Goal: Navigation & Orientation: Find specific page/section

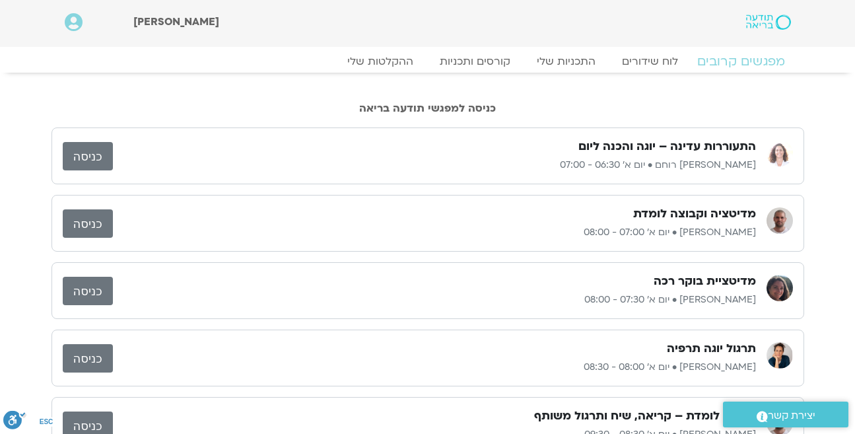
click at [717, 60] on link "מפגשים קרובים" at bounding box center [741, 62] width 120 height 16
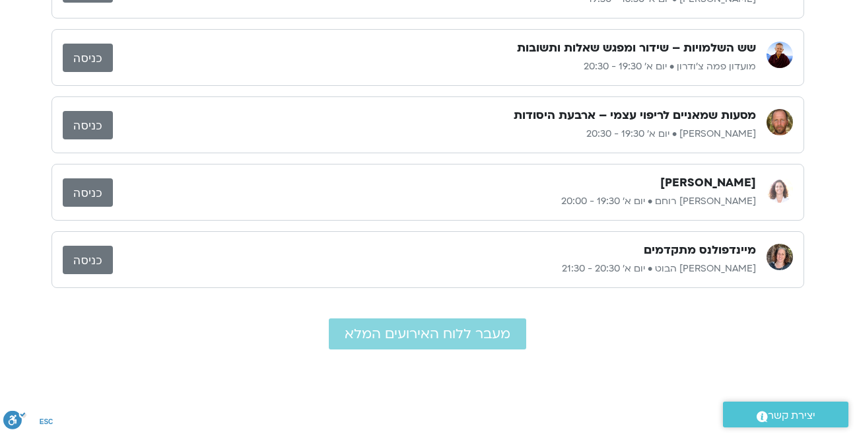
scroll to position [716, 0]
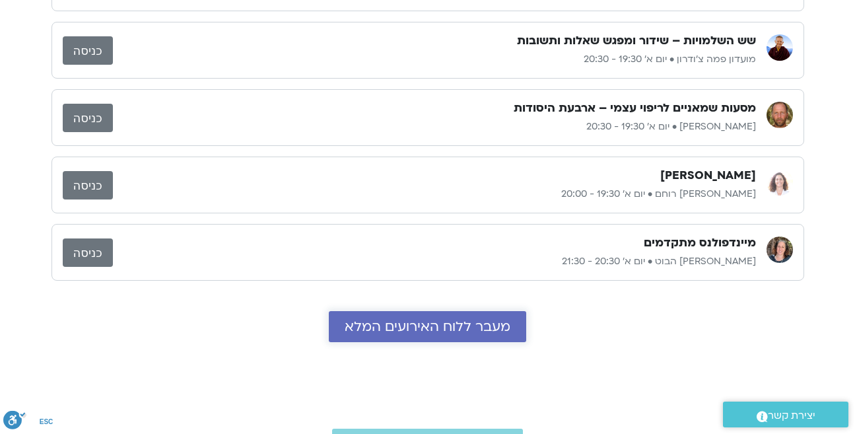
click at [452, 325] on span "מעבר ללוח האירועים המלא" at bounding box center [428, 326] width 166 height 15
